Goal: Information Seeking & Learning: Learn about a topic

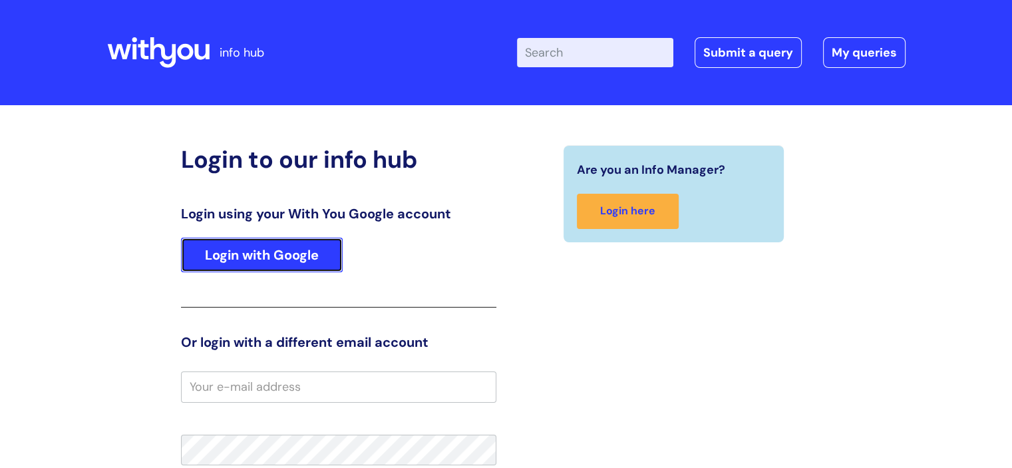
click at [267, 254] on link "Login with Google" at bounding box center [262, 255] width 162 height 35
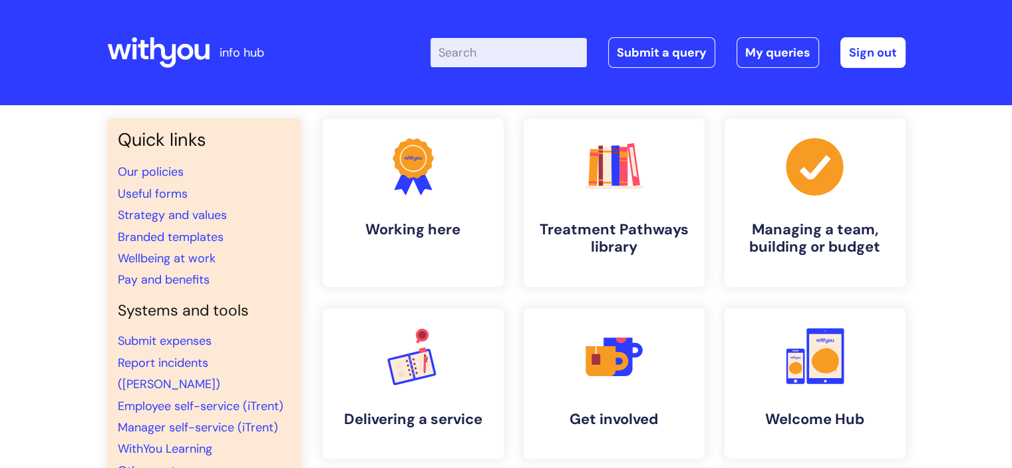
click at [576, 44] on input "Enter your search term here..." at bounding box center [508, 52] width 156 height 29
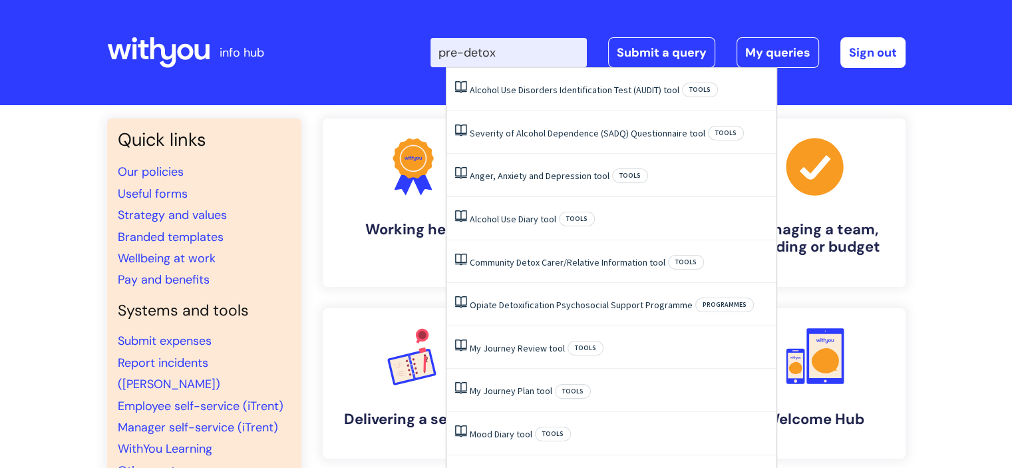
type input "pre-detox"
click button "Search" at bounding box center [0, 0] width 0 height 0
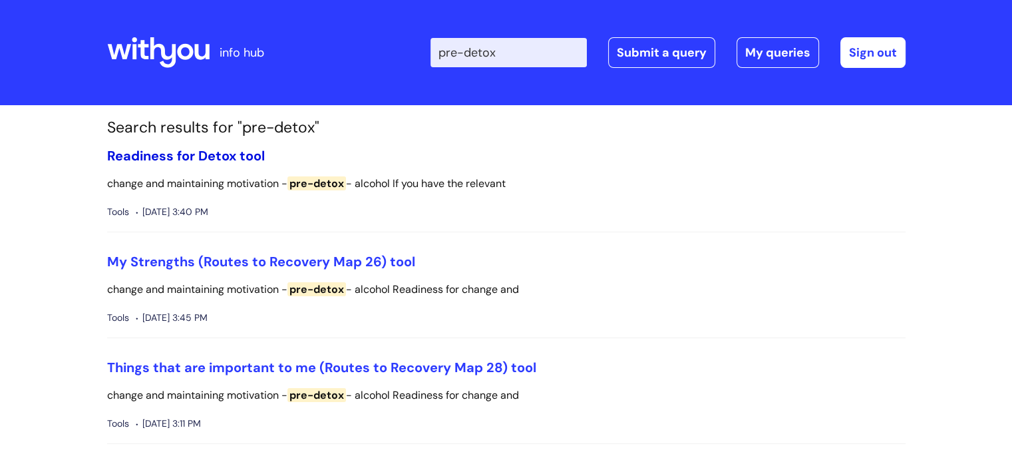
click at [203, 148] on link "Readiness for Detox tool" at bounding box center [186, 155] width 158 height 17
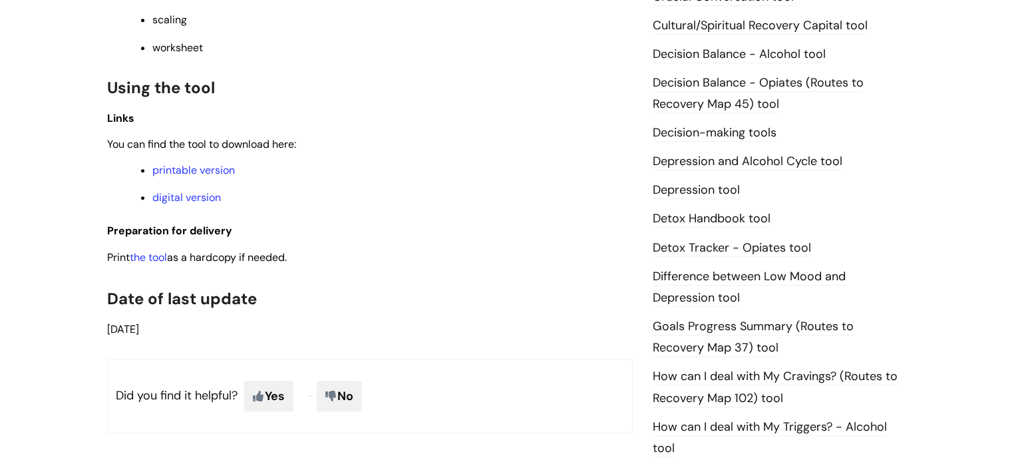
scroll to position [646, 0]
click at [216, 178] on link "printable version" at bounding box center [193, 171] width 82 height 14
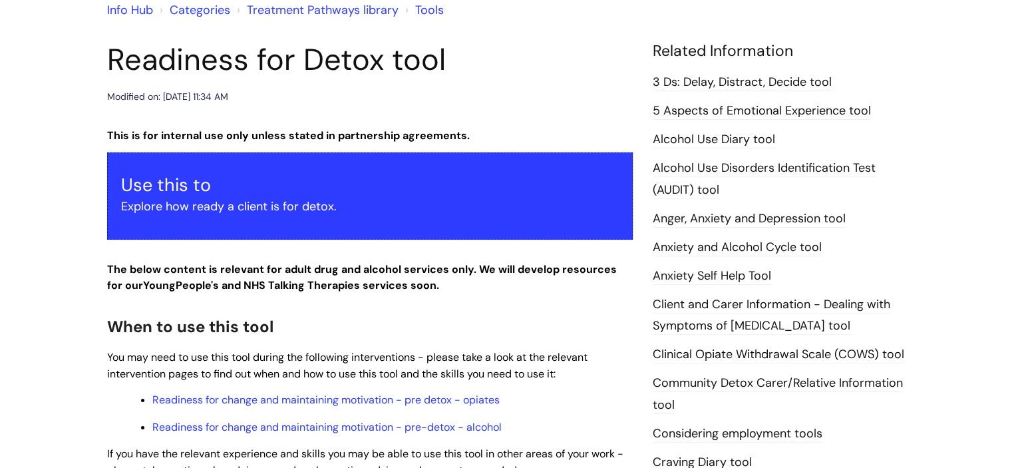
scroll to position [0, 0]
